Goal: Task Accomplishment & Management: Complete application form

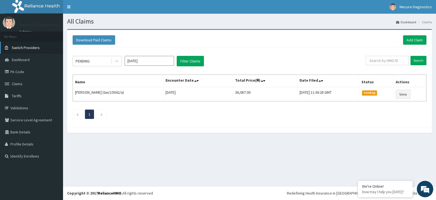
click at [27, 49] on span "Switch Providers" at bounding box center [26, 47] width 28 height 5
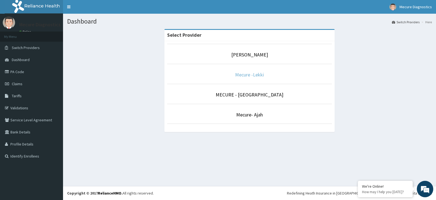
click at [240, 75] on link "Mecure -Lekki" at bounding box center [249, 75] width 29 height 6
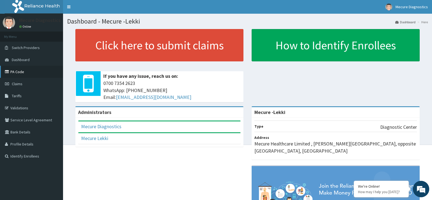
click at [13, 72] on link "PA Code" at bounding box center [31, 72] width 63 height 12
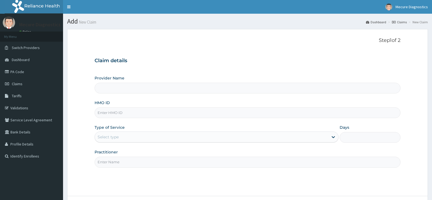
type input "Mecure -Lekki"
click at [201, 111] on input "HMO ID" at bounding box center [248, 113] width 306 height 11
type input "SFG/10001/A"
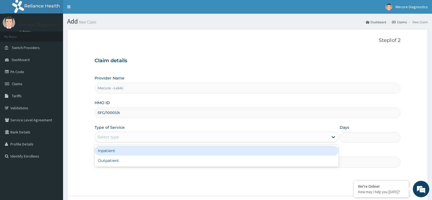
click at [174, 137] on div "Select type" at bounding box center [212, 137] width 234 height 9
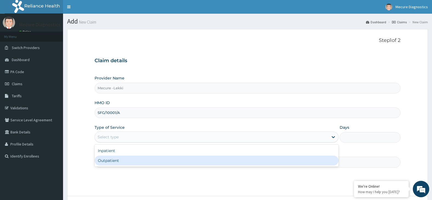
click at [173, 162] on div "Outpatient" at bounding box center [217, 161] width 244 height 10
type input "1"
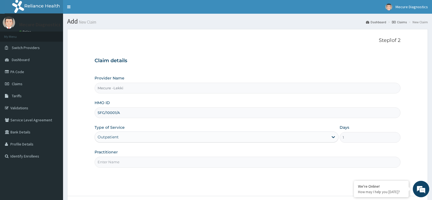
click at [173, 162] on input "Practitioner" at bounding box center [248, 162] width 306 height 11
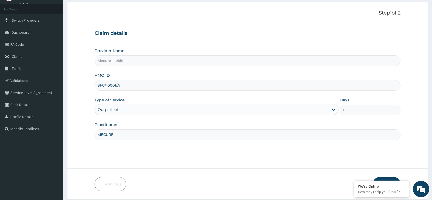
scroll to position [45, 0]
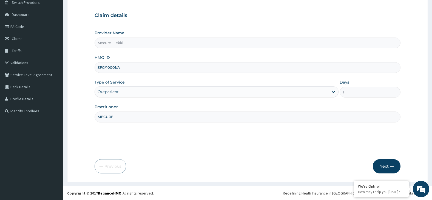
type input "MECURE"
click at [387, 165] on button "Next" at bounding box center [387, 166] width 28 height 14
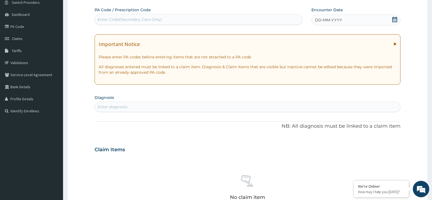
click at [199, 20] on div "Enter Code(Secondary Care Only)" at bounding box center [199, 19] width 208 height 9
type input "PA/E41BE3"
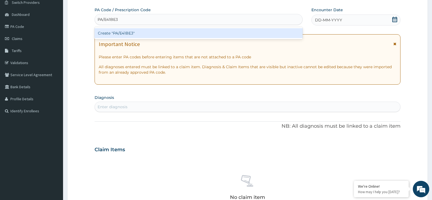
click at [204, 33] on div "Create "PA/E41BE3"" at bounding box center [199, 33] width 208 height 10
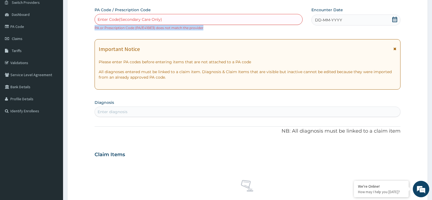
drag, startPoint x: 95, startPoint y: 28, endPoint x: 199, endPoint y: 27, distance: 104.5
click at [203, 26] on div "Enter Code(Secondary Care Only) PA or Prescription Code (PA/E41BE3) does not ma…" at bounding box center [199, 22] width 208 height 16
copy small "PA or Prescription Code (PA/E41BE3) does not match the provider"
click at [18, 26] on link "PA Code" at bounding box center [31, 27] width 63 height 12
